Goal: Use online tool/utility: Utilize a website feature to perform a specific function

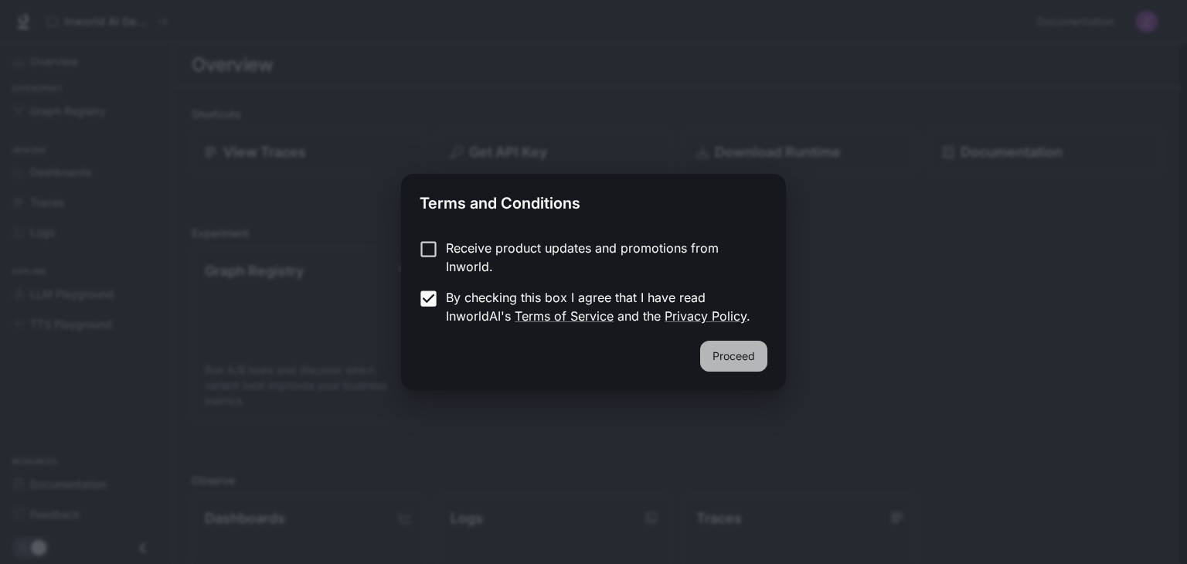
click at [739, 352] on button "Proceed" at bounding box center [733, 356] width 67 height 31
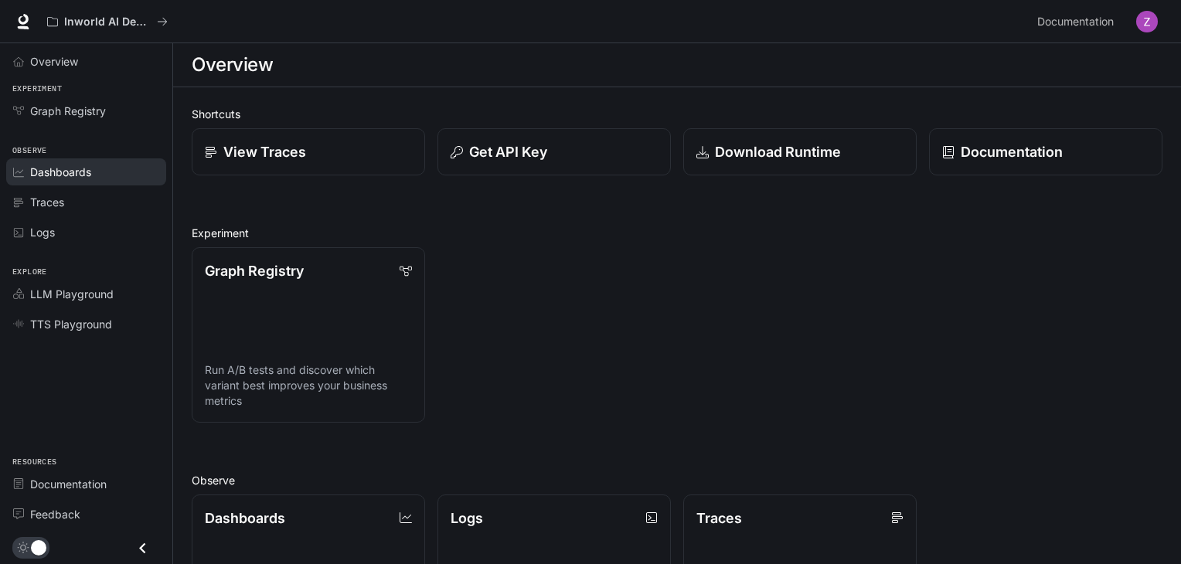
click at [93, 164] on div "Dashboards" at bounding box center [94, 172] width 129 height 16
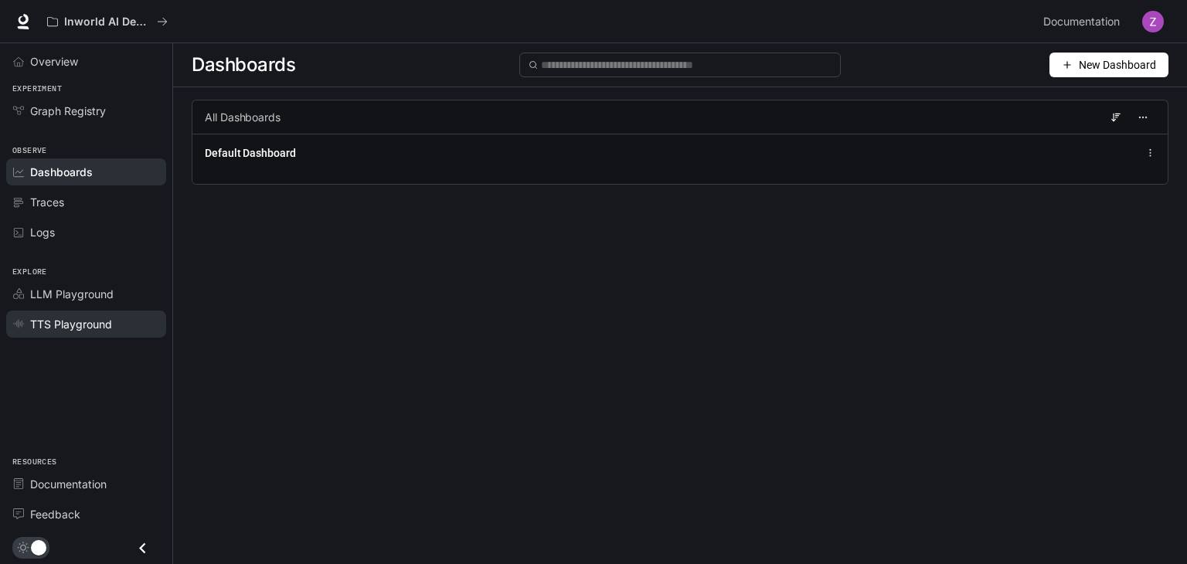
click at [95, 328] on span "TTS Playground" at bounding box center [71, 324] width 82 height 16
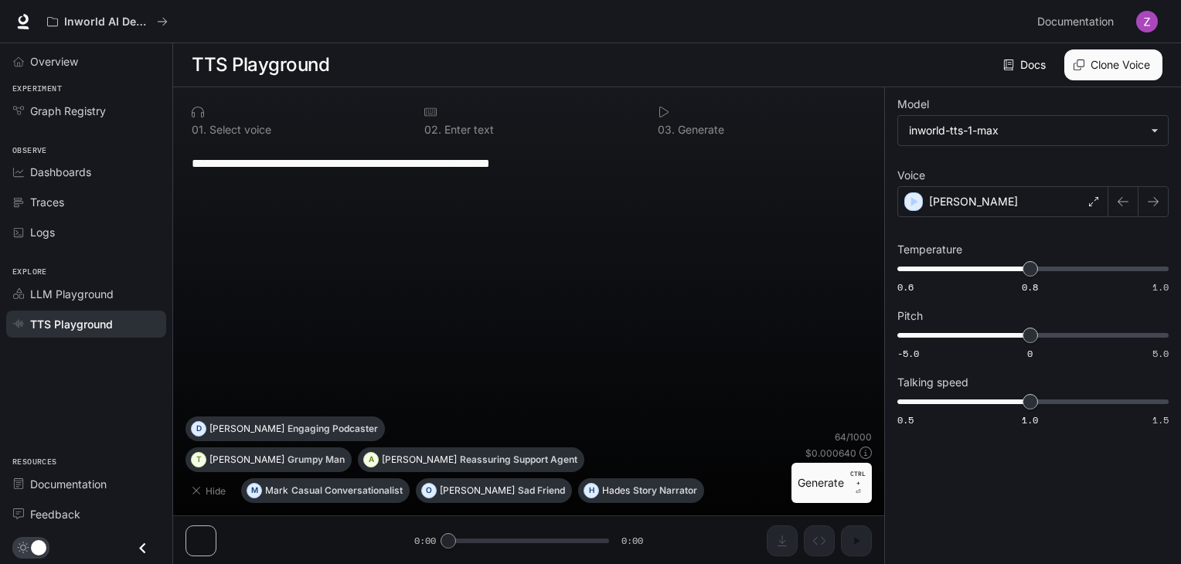
drag, startPoint x: 604, startPoint y: 169, endPoint x: 192, endPoint y: 174, distance: 411.9
click at [192, 172] on textarea "**********" at bounding box center [529, 164] width 674 height 18
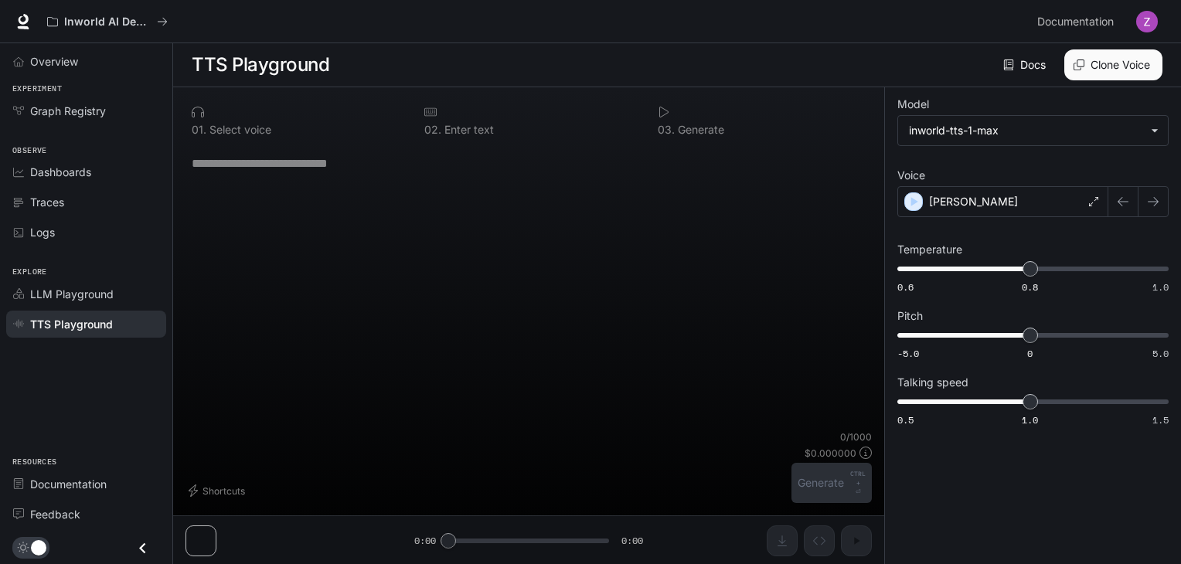
click at [1128, 62] on button "Clone Voice" at bounding box center [1113, 64] width 98 height 31
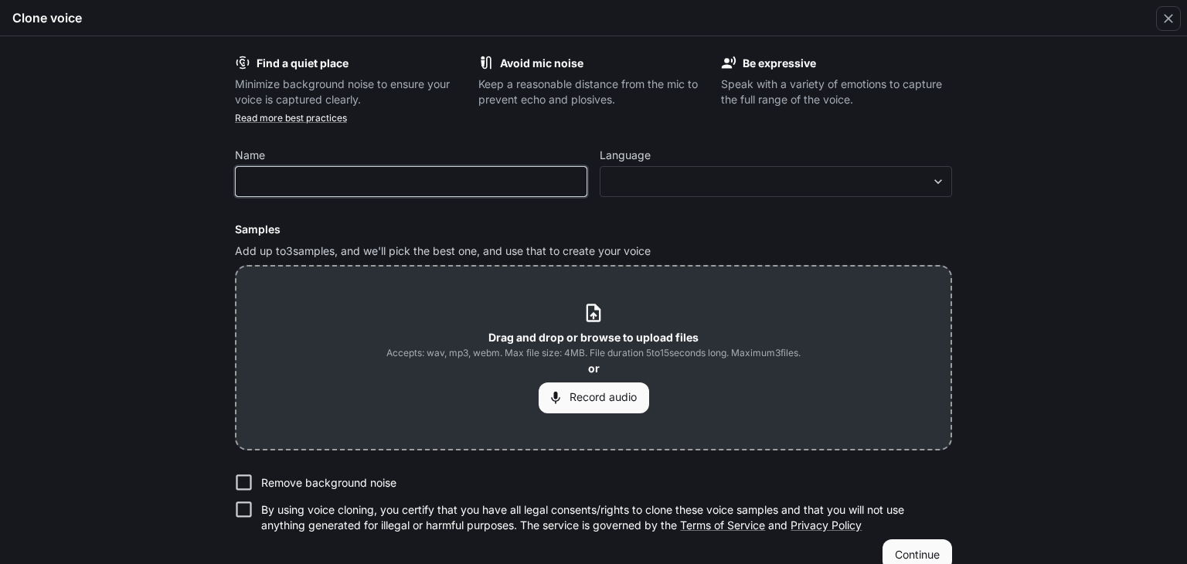
click at [430, 186] on input "text" at bounding box center [411, 181] width 351 height 15
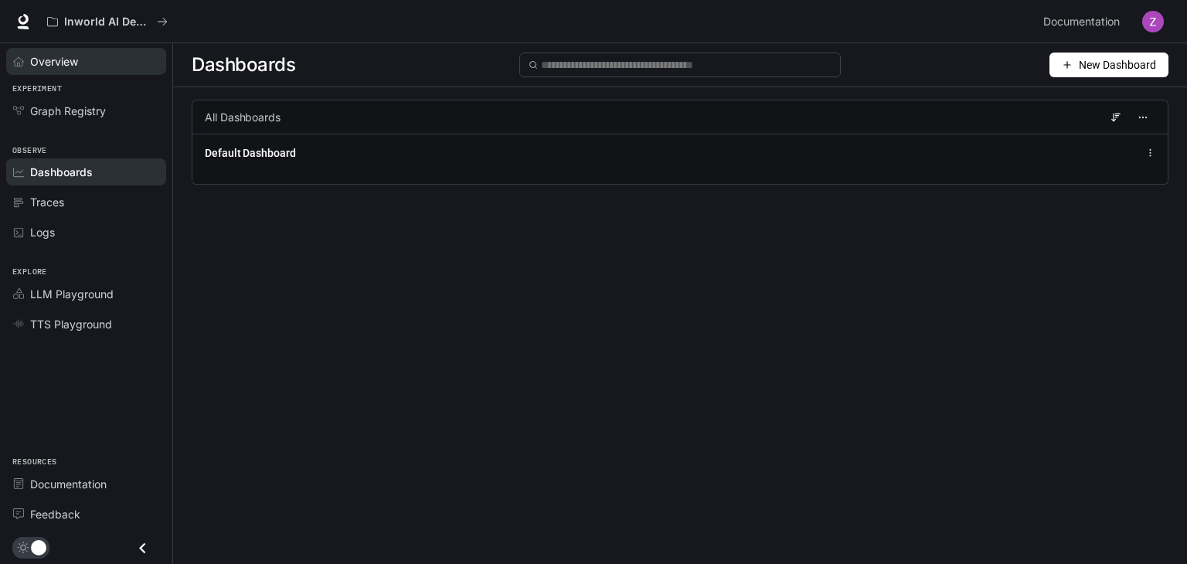
click at [90, 60] on div "Overview" at bounding box center [94, 61] width 129 height 16
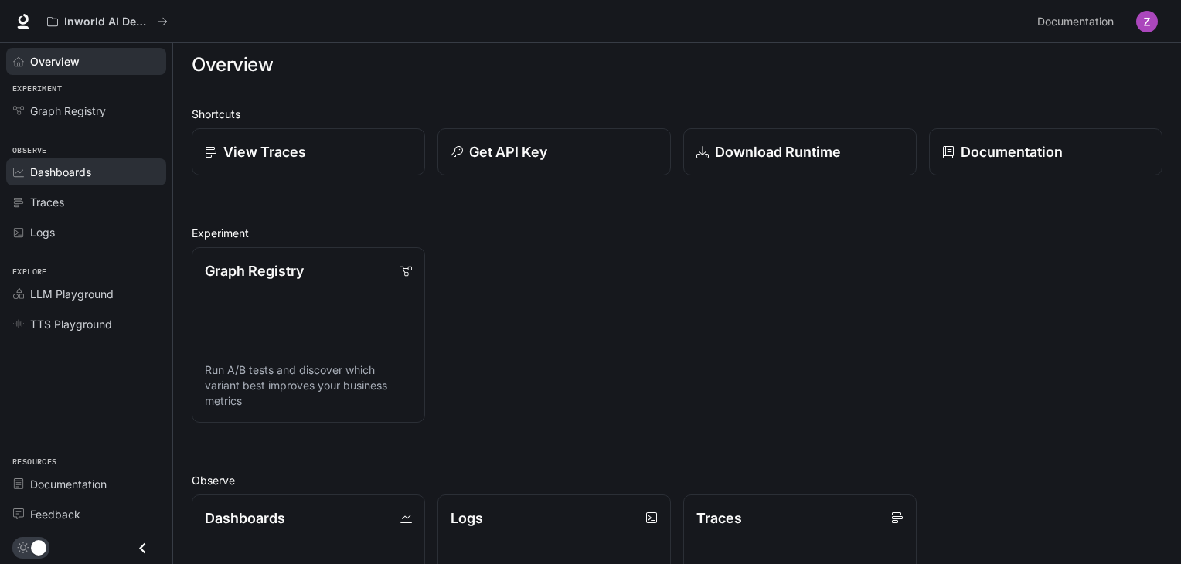
click at [108, 174] on div "Dashboards" at bounding box center [94, 172] width 129 height 16
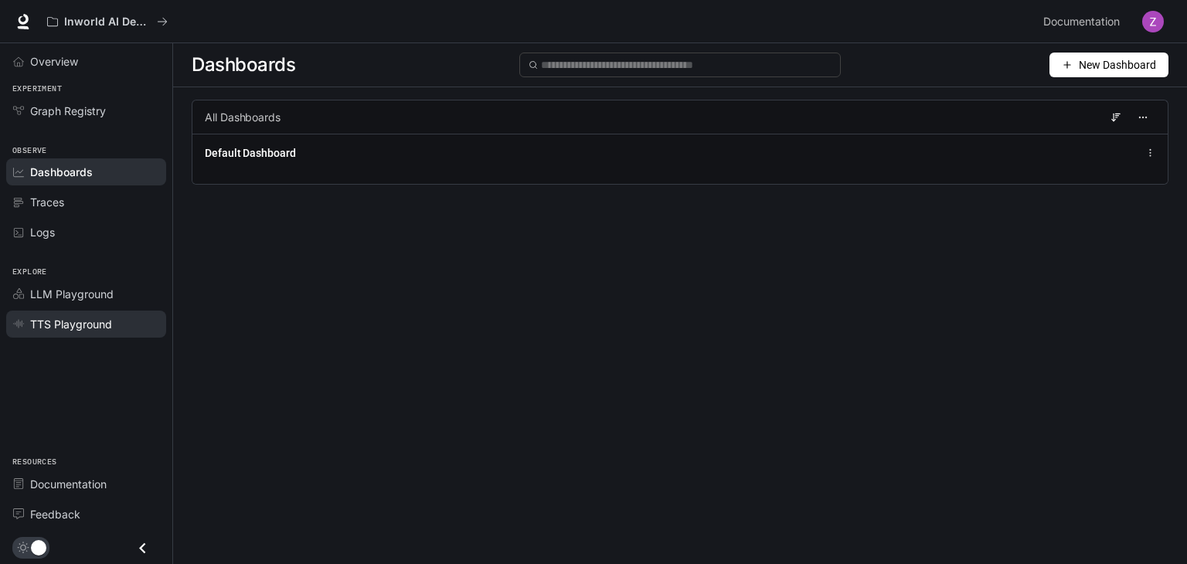
click at [90, 328] on span "TTS Playground" at bounding box center [71, 324] width 82 height 16
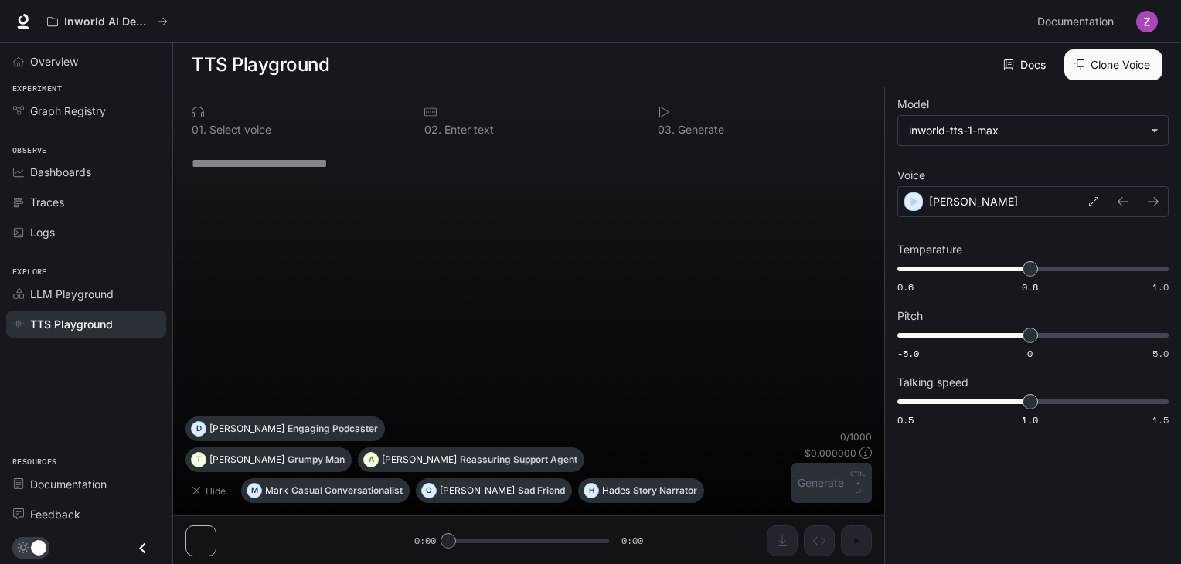
click at [522, 258] on div "* ​" at bounding box center [528, 281] width 686 height 272
click at [413, 179] on div "* ​" at bounding box center [529, 163] width 674 height 37
drag, startPoint x: 376, startPoint y: 179, endPoint x: 314, endPoint y: 173, distance: 62.8
paste textarea "**********"
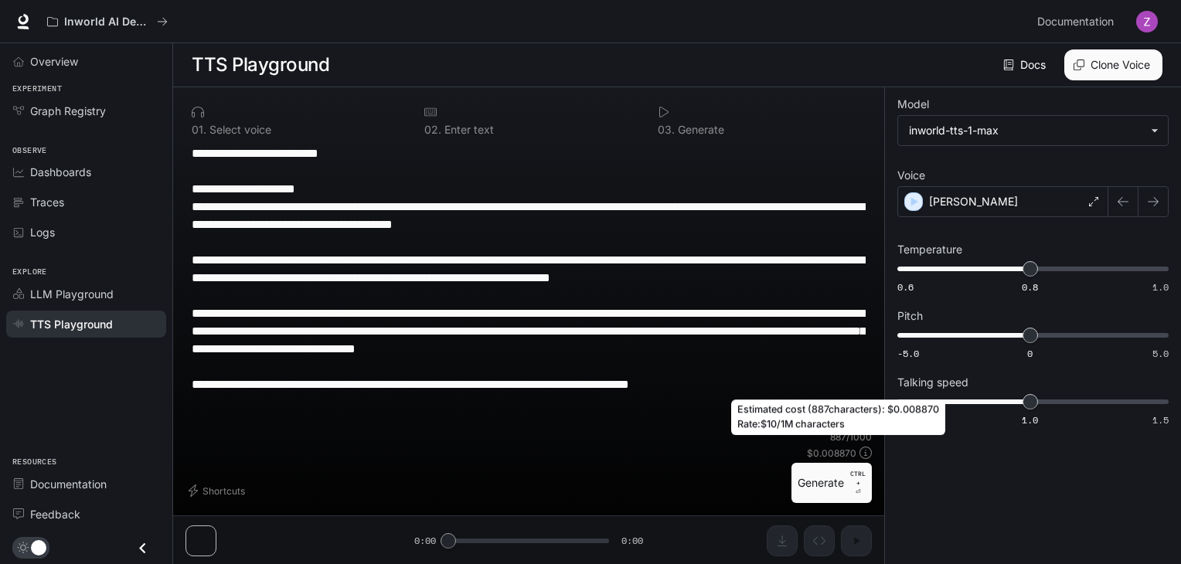
type textarea "**********"
click at [861, 450] on icon at bounding box center [865, 453] width 12 height 12
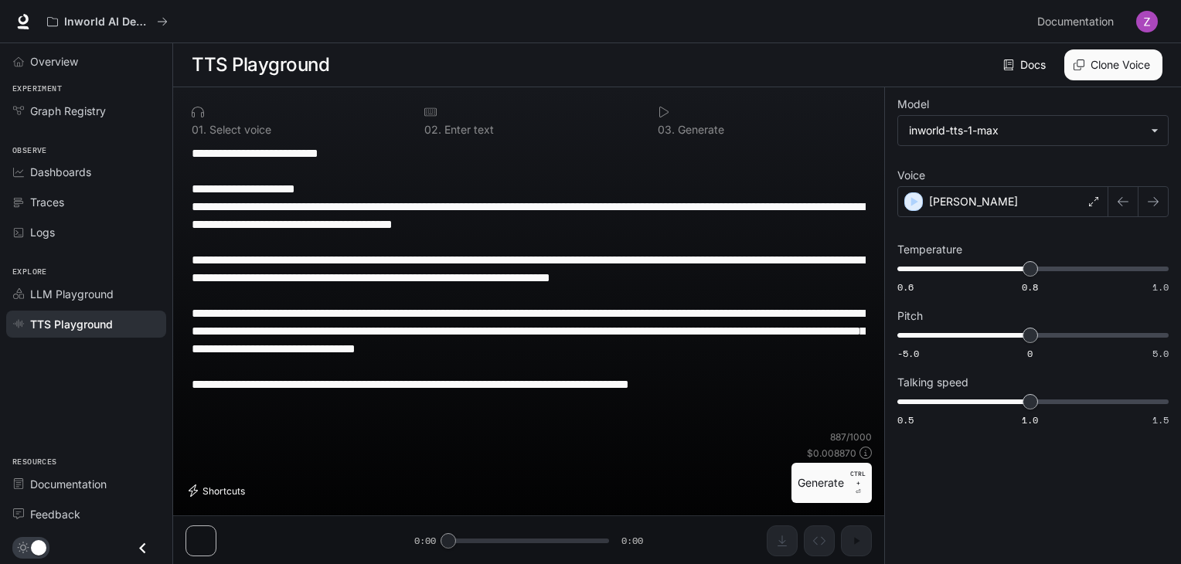
click at [212, 486] on button "Shortcuts" at bounding box center [218, 490] width 66 height 25
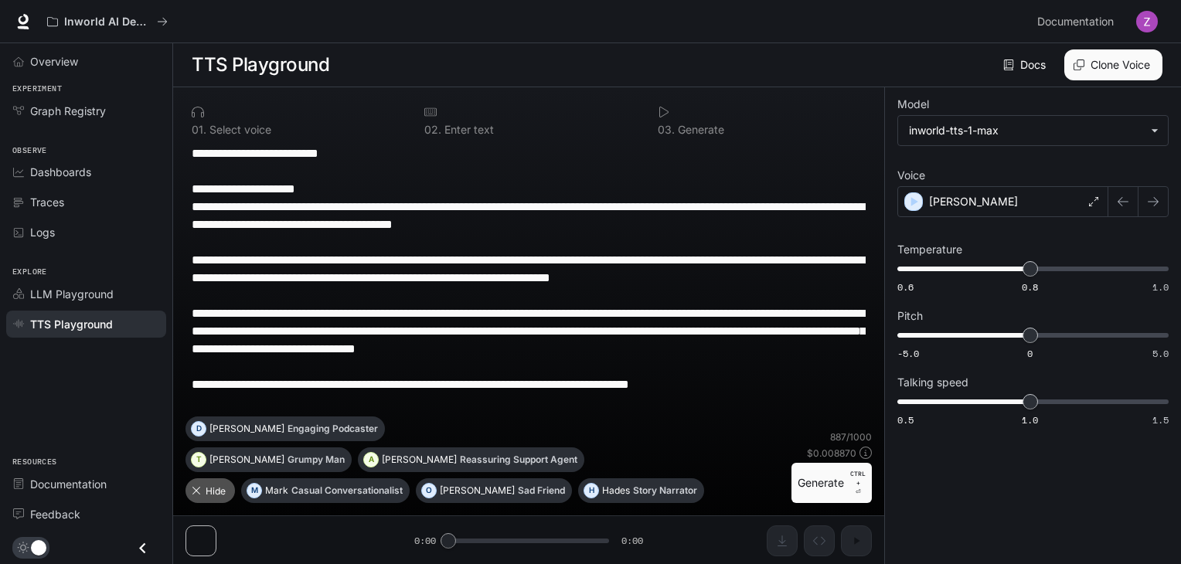
click at [212, 486] on button "Hide" at bounding box center [209, 490] width 49 height 25
